Goal: Transaction & Acquisition: Obtain resource

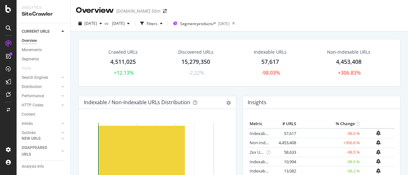
click at [97, 22] on span "[DATE]" at bounding box center [90, 23] width 12 height 5
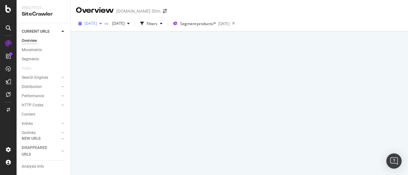
click at [97, 21] on span "[DATE]" at bounding box center [90, 23] width 12 height 5
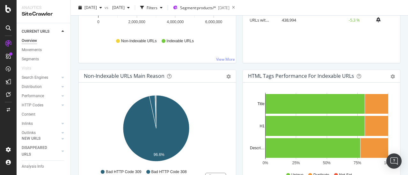
scroll to position [166, 0]
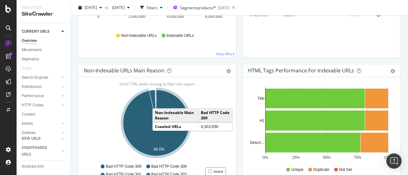
click at [170, 116] on td "Non-Indexable Main Reason" at bounding box center [176, 116] width 46 height 14
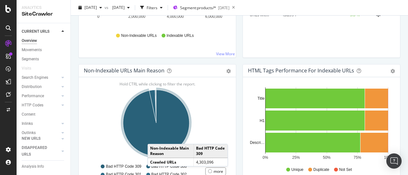
click at [154, 137] on icon "A chart." at bounding box center [156, 123] width 66 height 66
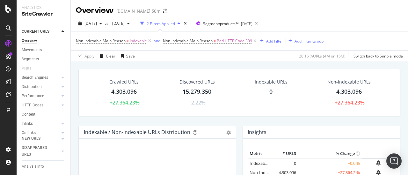
scroll to position [28, 0]
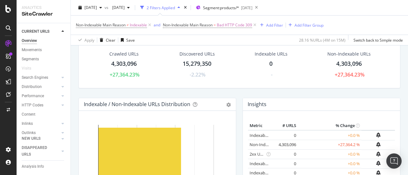
click at [127, 63] on div "4,303,096" at bounding box center [123, 64] width 25 height 8
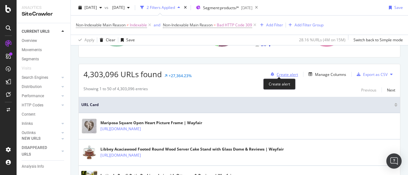
scroll to position [100, 0]
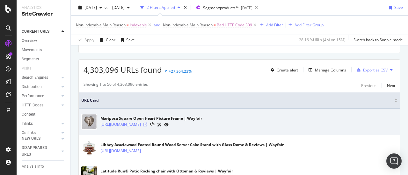
click at [147, 124] on icon at bounding box center [145, 125] width 4 height 4
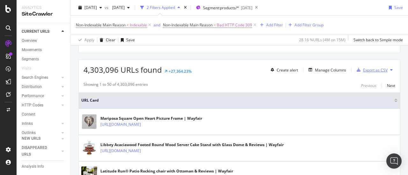
click at [363, 70] on div "Export as CSV" at bounding box center [375, 70] width 25 height 5
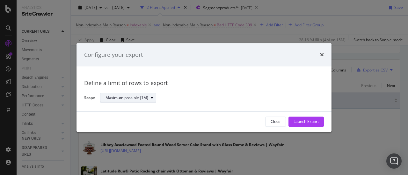
click at [151, 96] on icon "modal" at bounding box center [152, 98] width 3 height 4
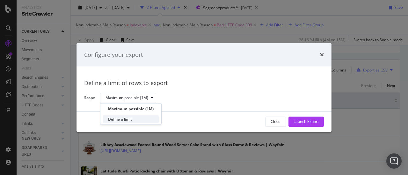
click at [131, 119] on div "Define a limit" at bounding box center [120, 119] width 24 height 5
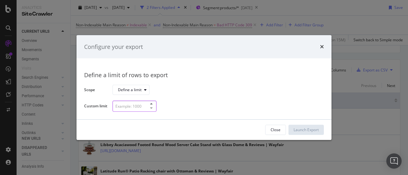
click at [143, 106] on input "modal" at bounding box center [134, 106] width 44 height 11
type input "2000"
click at [307, 129] on div "Launch Export" at bounding box center [305, 129] width 25 height 5
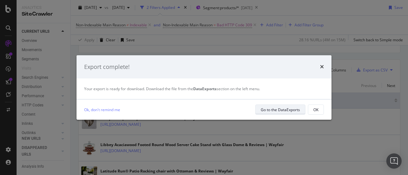
click at [291, 113] on div "Go to the DataExports" at bounding box center [280, 109] width 39 height 9
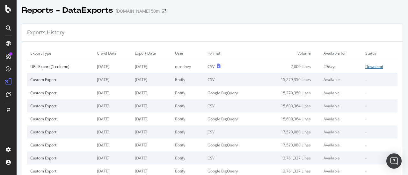
click at [365, 67] on div "Download" at bounding box center [374, 66] width 18 height 5
click at [359, 9] on div "Reports - DataExports [DOMAIN_NAME] 50m" at bounding box center [212, 8] width 391 height 16
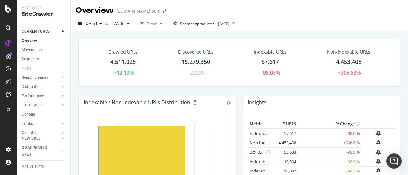
click at [157, 24] on div "Filters" at bounding box center [151, 23] width 11 height 5
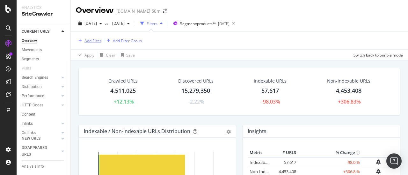
click at [96, 39] on div "Add Filter" at bounding box center [92, 40] width 17 height 5
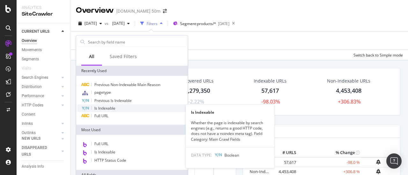
click at [112, 106] on span "Is Indexable" at bounding box center [104, 108] width 21 height 5
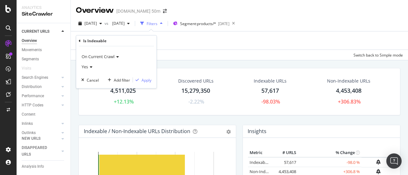
click at [92, 65] on div "Yes" at bounding box center [116, 67] width 70 height 10
click at [93, 88] on div "No" at bounding box center [117, 88] width 68 height 8
click at [144, 82] on div "Apply" at bounding box center [146, 79] width 10 height 5
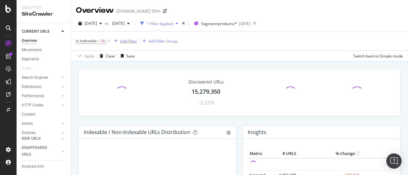
click at [129, 39] on div "Add Filter" at bounding box center [128, 41] width 17 height 5
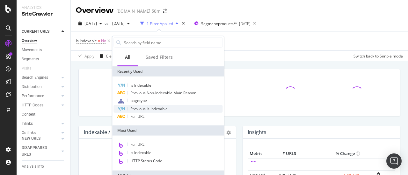
click at [153, 107] on span "Previous Is Indexable" at bounding box center [148, 108] width 37 height 5
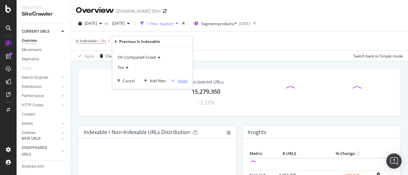
click at [183, 80] on div "Apply" at bounding box center [182, 80] width 10 height 5
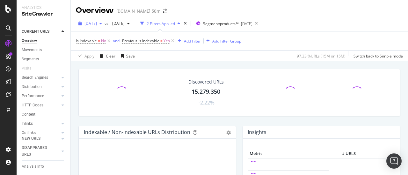
click at [104, 23] on div "button" at bounding box center [101, 24] width 8 height 4
click at [315, 18] on div "2025 Aug. 7th vs 2025 Jul. 10th 2 Filters Applied Segment: products/* 2025-03-07" at bounding box center [239, 24] width 337 height 13
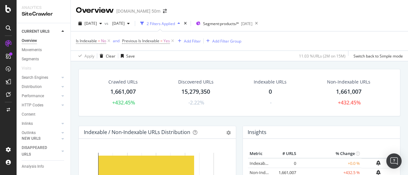
click at [124, 95] on div "1,661,007" at bounding box center [122, 92] width 25 height 8
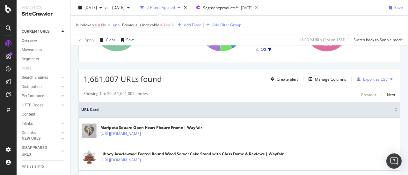
scroll to position [91, 0]
click at [329, 78] on div "Manage Columns" at bounding box center [330, 78] width 31 height 5
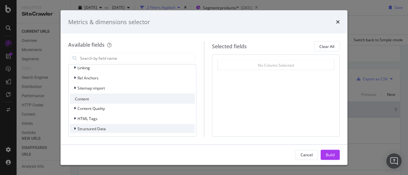
scroll to position [184, 0]
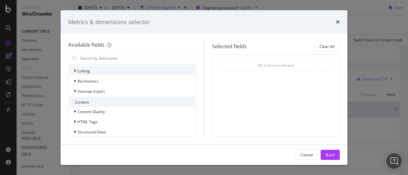
click at [97, 73] on div "Linking" at bounding box center [132, 71] width 125 height 9
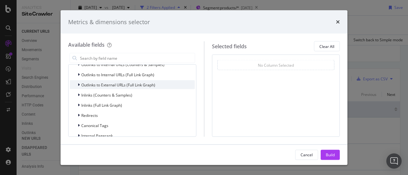
scroll to position [201, 0]
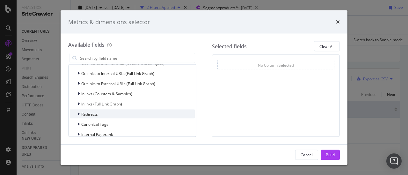
click at [104, 114] on div "Redirects" at bounding box center [132, 114] width 125 height 9
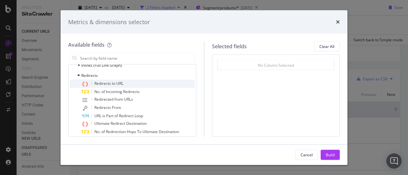
scroll to position [239, 0]
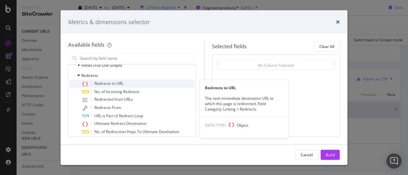
click at [121, 82] on span "Redirects to URL" at bounding box center [108, 83] width 29 height 5
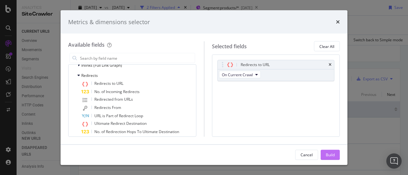
click at [333, 156] on div "Build" at bounding box center [329, 154] width 9 height 5
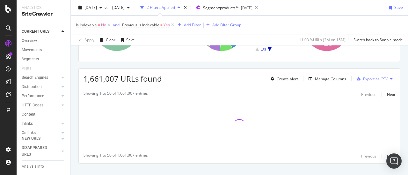
click at [371, 79] on div "Export as CSV" at bounding box center [375, 78] width 25 height 5
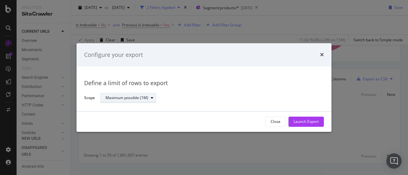
click at [149, 98] on div "modal" at bounding box center [152, 98] width 8 height 4
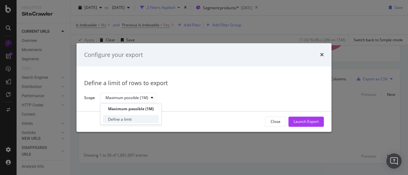
click at [136, 119] on div "Define a limit" at bounding box center [131, 120] width 56 height 8
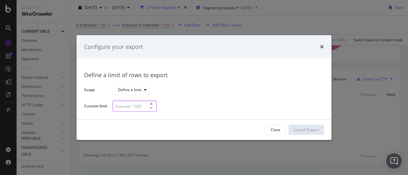
click at [142, 108] on input "modal" at bounding box center [134, 106] width 44 height 11
type input "2000"
click at [311, 129] on div "Launch Export" at bounding box center [305, 129] width 25 height 5
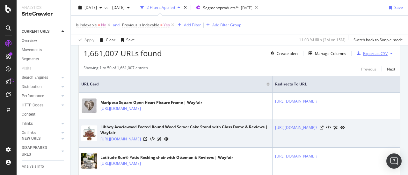
scroll to position [116, 0]
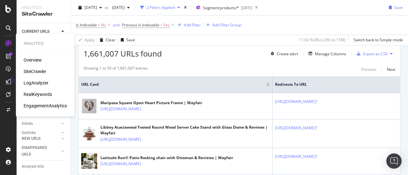
click at [39, 71] on div "SiteCrawler" at bounding box center [35, 71] width 23 height 6
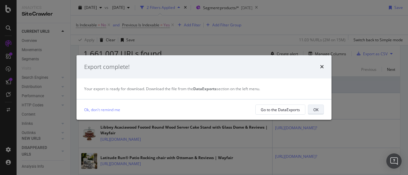
click at [316, 111] on div "OK" at bounding box center [315, 109] width 5 height 5
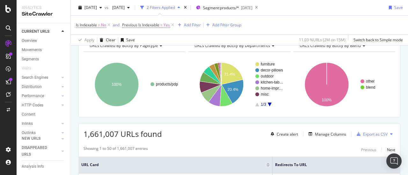
scroll to position [0, 0]
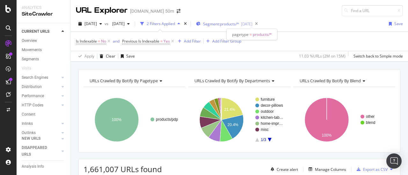
click at [239, 26] on span "Segment: products/*" at bounding box center [221, 23] width 36 height 5
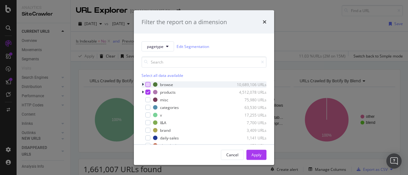
click at [146, 84] on div "modal" at bounding box center [147, 84] width 5 height 5
click at [147, 91] on icon "modal" at bounding box center [147, 92] width 3 height 3
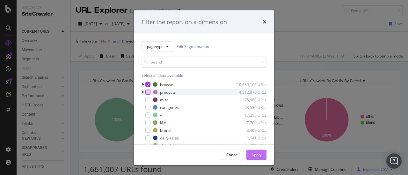
click at [261, 153] on div "Apply" at bounding box center [256, 154] width 10 height 5
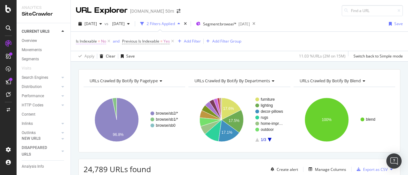
click at [92, 42] on span "Is Indexable" at bounding box center [86, 41] width 21 height 5
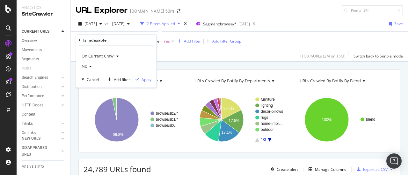
click at [80, 41] on icon at bounding box center [80, 40] width 2 height 4
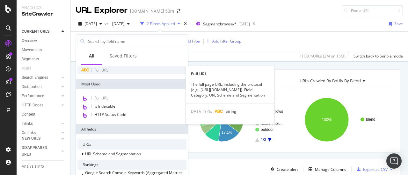
scroll to position [46, 0]
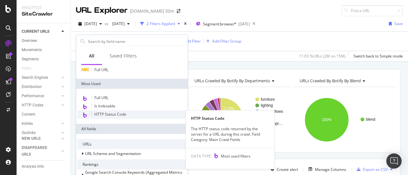
click at [128, 114] on div "HTTP Status Code" at bounding box center [131, 115] width 109 height 8
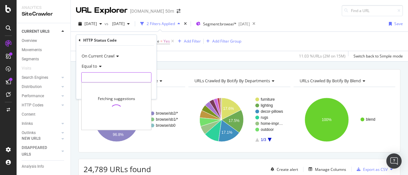
click at [113, 80] on input "number" at bounding box center [116, 78] width 70 height 10
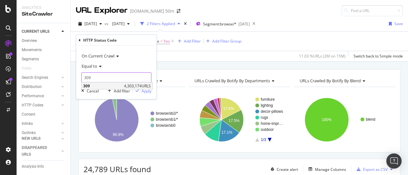
type input "309"
click at [132, 86] on span "4,303,174 URLS" at bounding box center [137, 85] width 27 height 5
click at [146, 90] on div "Apply" at bounding box center [146, 90] width 10 height 5
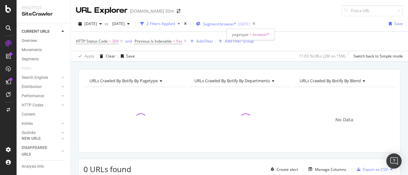
click at [236, 23] on span "Segment: browse/*" at bounding box center [219, 23] width 33 height 5
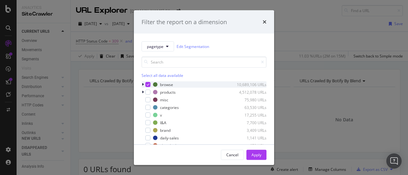
click at [147, 85] on icon "modal" at bounding box center [147, 84] width 3 height 3
click at [149, 91] on div "modal" at bounding box center [147, 92] width 5 height 5
click at [255, 157] on div "Apply" at bounding box center [256, 154] width 10 height 5
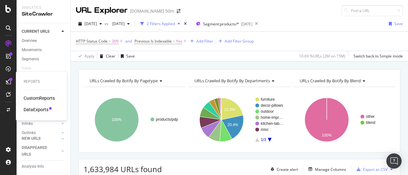
click at [44, 109] on div "DataExports" at bounding box center [36, 110] width 25 height 6
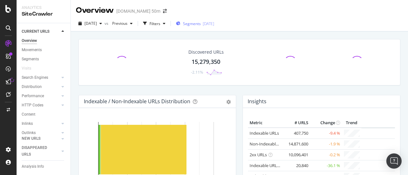
click at [201, 24] on span "Segments" at bounding box center [192, 23] width 18 height 5
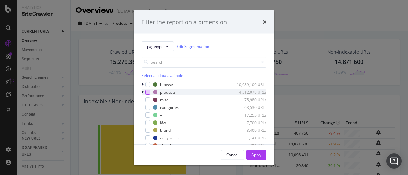
click at [149, 93] on div "modal" at bounding box center [147, 92] width 5 height 5
click at [263, 155] on button "Apply" at bounding box center [256, 155] width 20 height 10
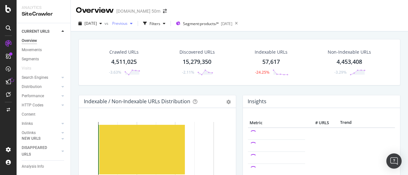
click at [132, 23] on icon "button" at bounding box center [131, 24] width 3 height 4
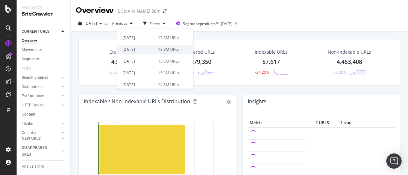
scroll to position [35, 0]
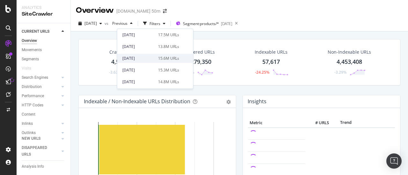
click at [165, 58] on div "15.6M URLs" at bounding box center [168, 59] width 21 height 6
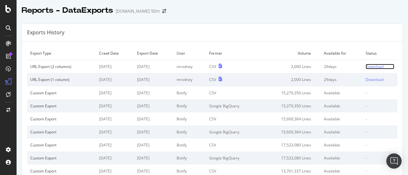
click at [369, 67] on div "Download" at bounding box center [374, 66] width 18 height 5
click at [363, 13] on div "Reports - DataExports [DOMAIN_NAME] 50m" at bounding box center [212, 8] width 391 height 16
